Goal: Information Seeking & Learning: Check status

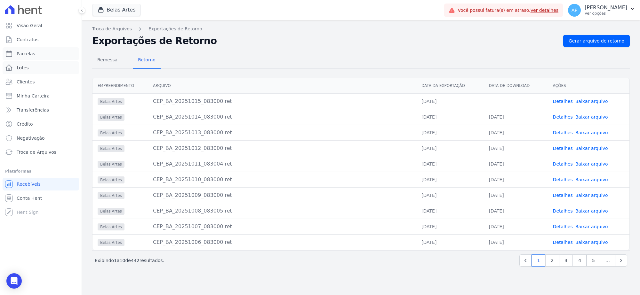
click at [22, 56] on span "Parcelas" at bounding box center [26, 54] width 19 height 6
select select
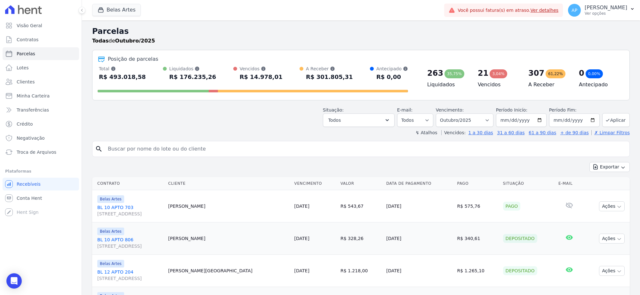
click at [216, 153] on input "search" at bounding box center [365, 149] width 523 height 13
paste input "Jussimar [PERSON_NAME] [PERSON_NAME]"
type input "Jussimar [PERSON_NAME] [PERSON_NAME]"
select select
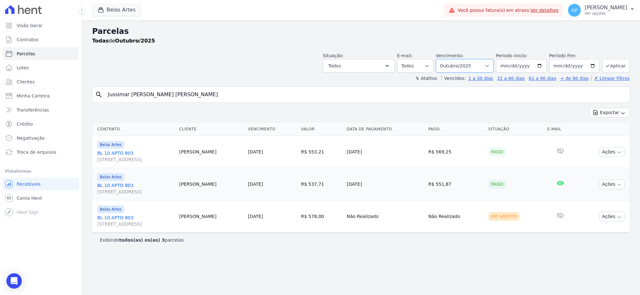
click at [467, 62] on select "[GEOGRAPHIC_DATA] por período ──────── Todos os meses Setembro/2022 Outubro/202…" at bounding box center [465, 65] width 58 height 13
select select "01/2025"
click at [444, 59] on select "[GEOGRAPHIC_DATA] por período ──────── Todos os meses Setembro/2022 Outubro/202…" at bounding box center [465, 65] width 58 height 13
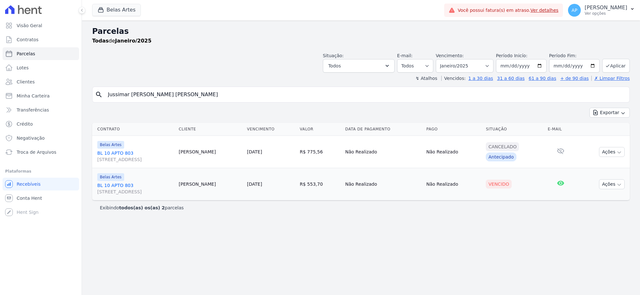
select select
